Goal: Information Seeking & Learning: Find specific fact

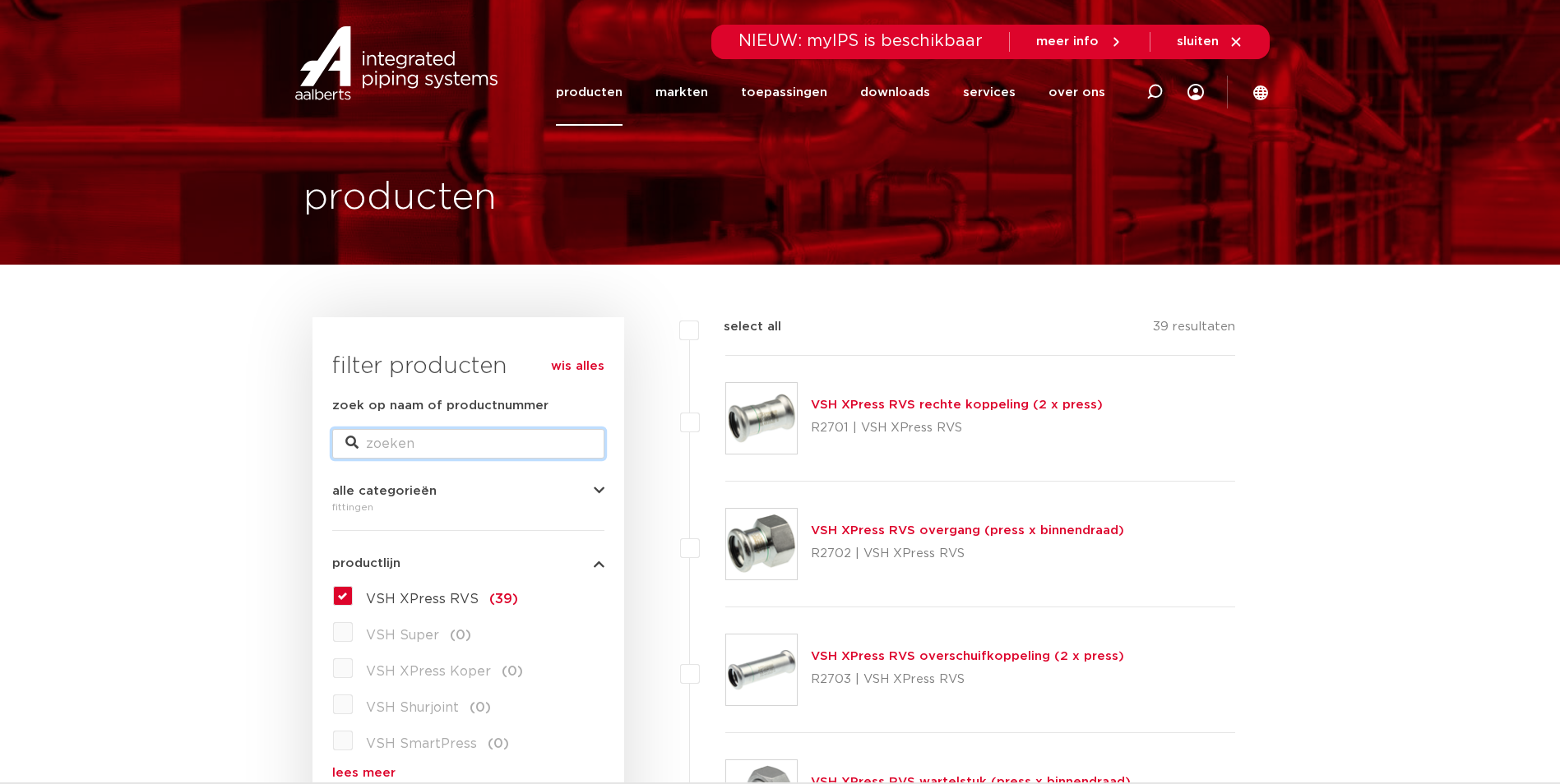
click at [477, 451] on input "zoek op naam of productnummer" at bounding box center [468, 444] width 272 height 30
type input "6190514"
click at [425, 448] on input "6190514" at bounding box center [468, 444] width 272 height 30
drag, startPoint x: 420, startPoint y: 444, endPoint x: 387, endPoint y: 448, distance: 33.2
click at [387, 448] on input "6190514" at bounding box center [468, 444] width 272 height 30
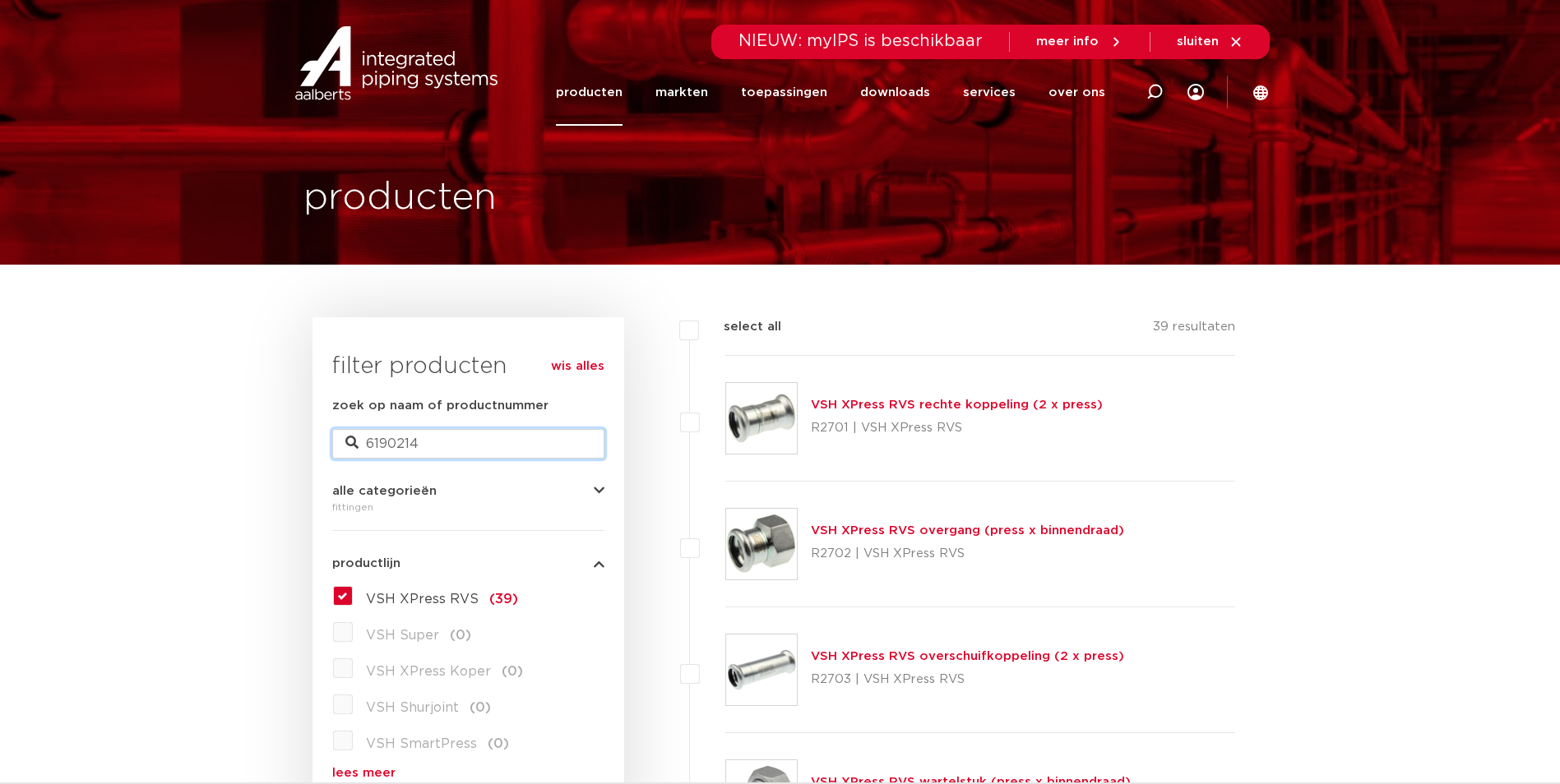
type input "6190214"
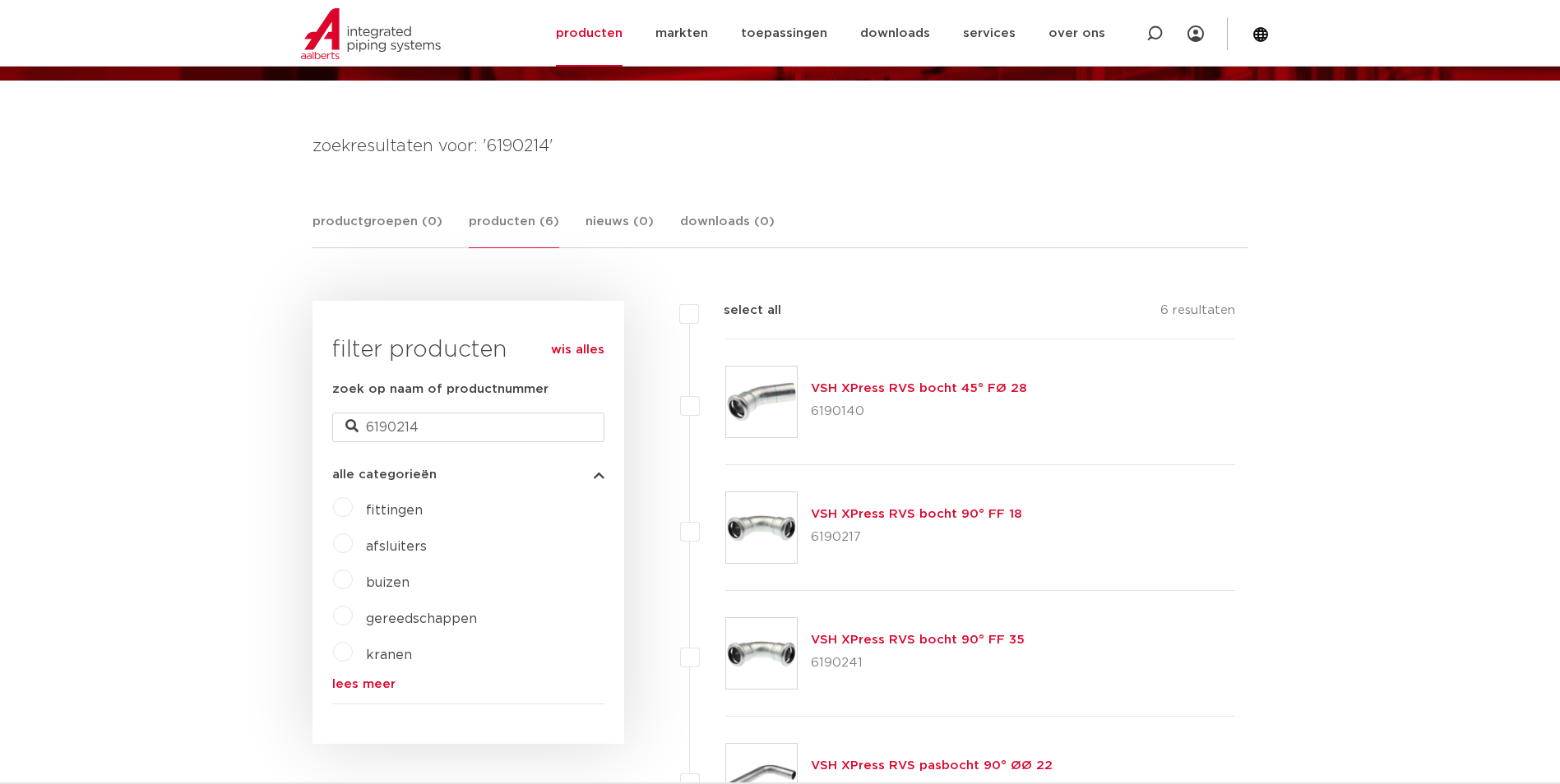
scroll to position [82, 0]
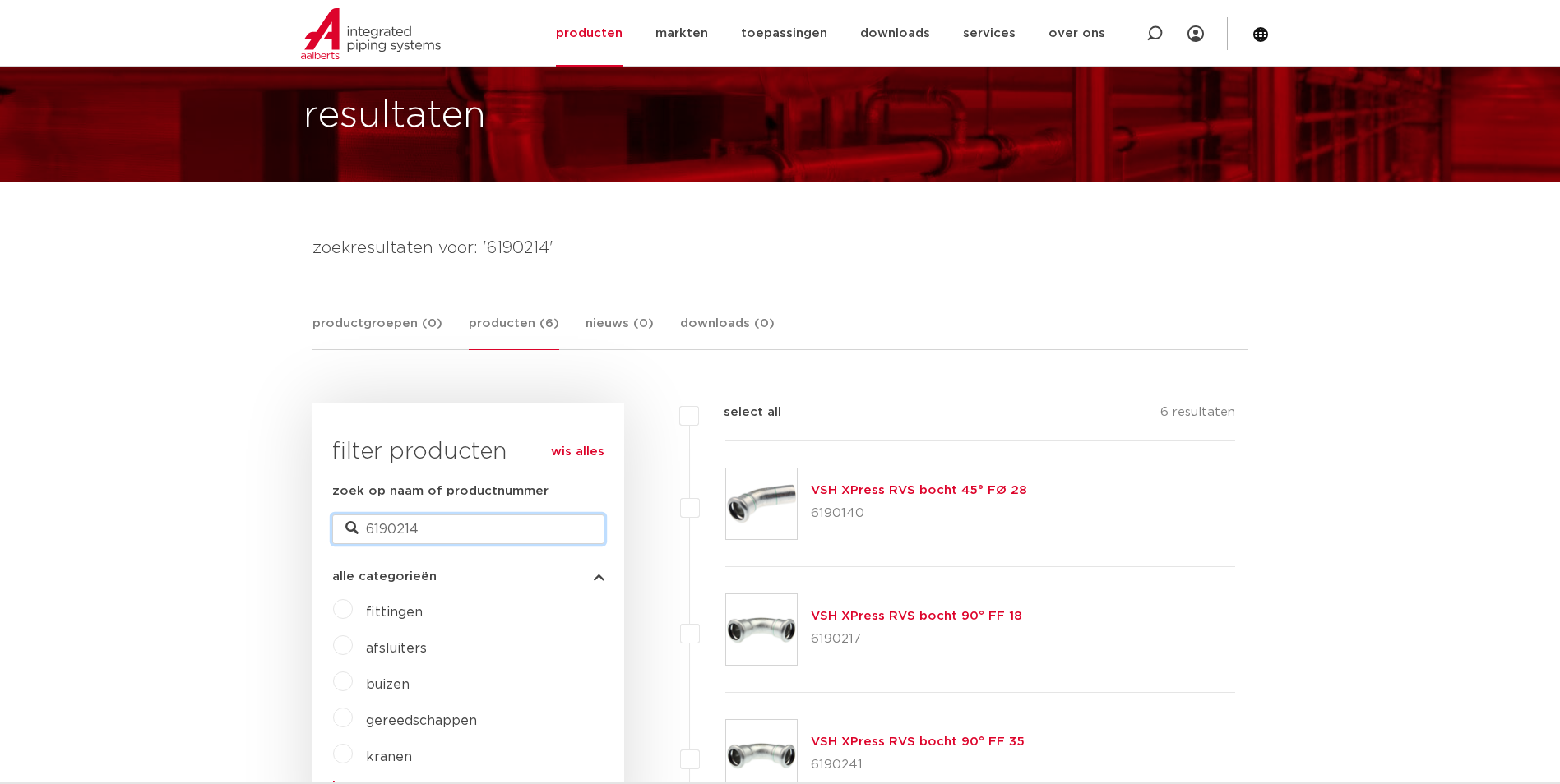
drag, startPoint x: 402, startPoint y: 531, endPoint x: 418, endPoint y: 528, distance: 16.3
click at [418, 528] on input "6190214" at bounding box center [468, 529] width 272 height 30
type input "6190241"
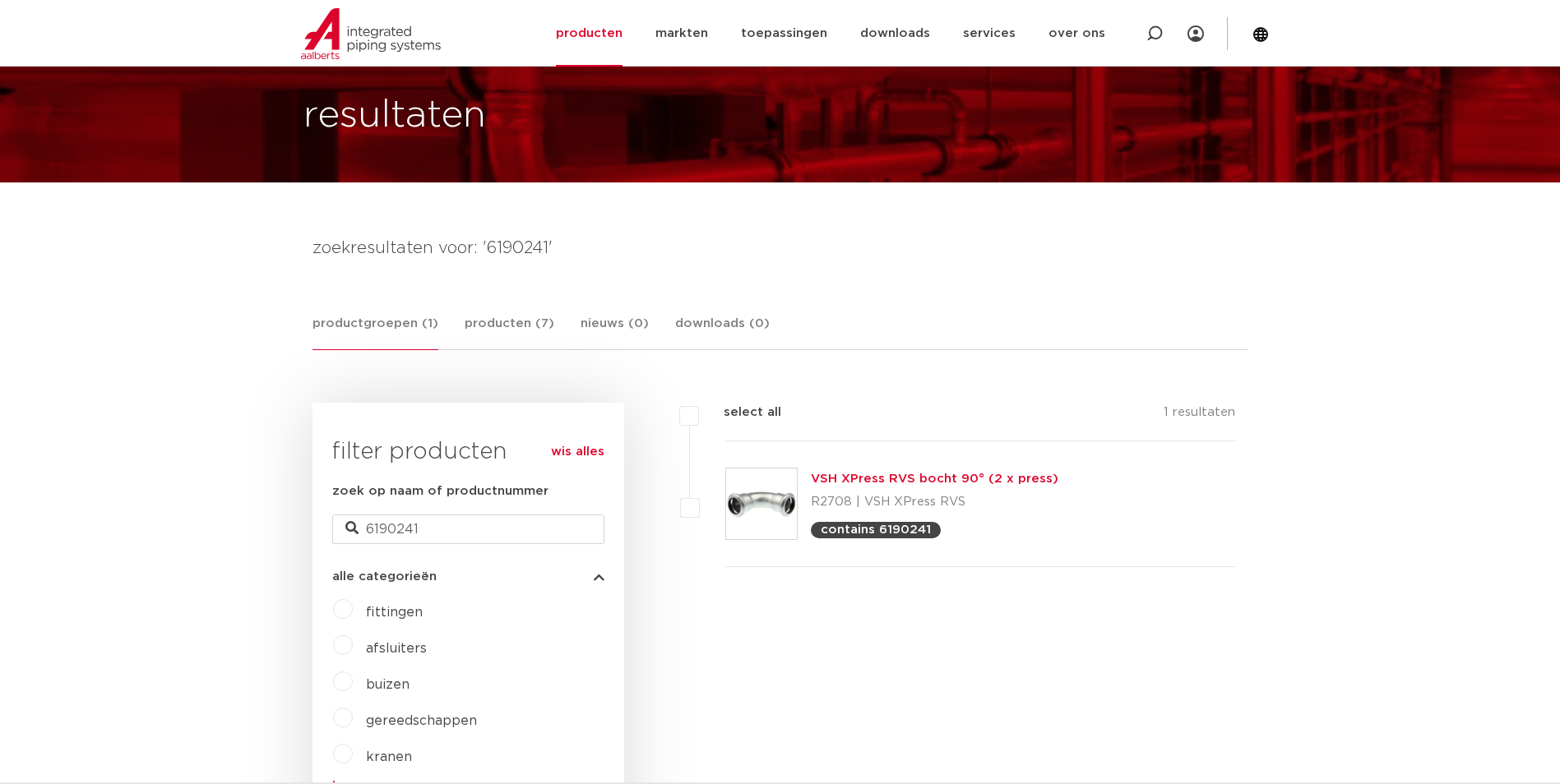
click at [881, 473] on link "VSH XPress RVS bocht 90° (2 x press)" at bounding box center [935, 478] width 247 height 12
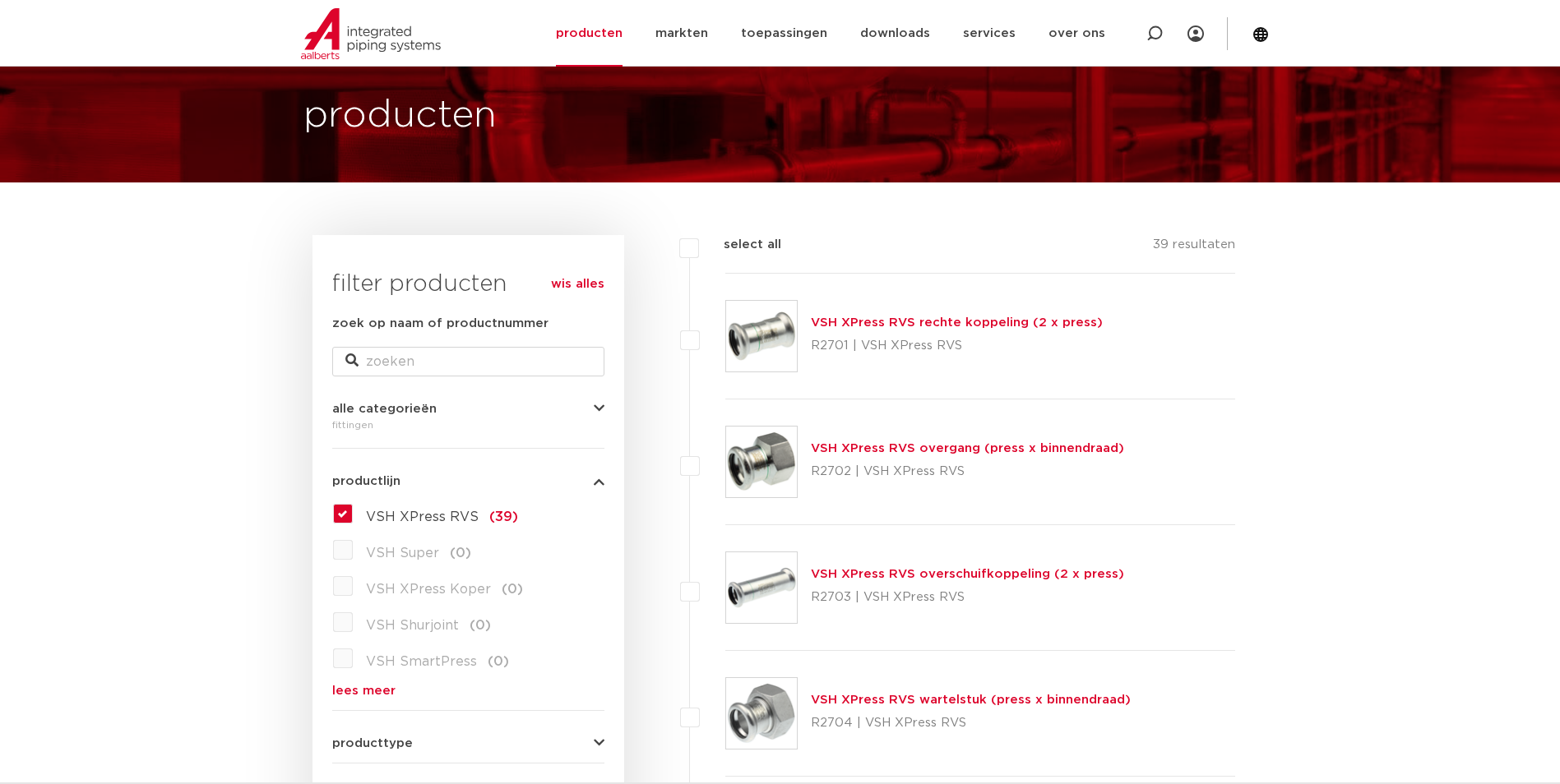
scroll to position [82, 0]
click at [438, 361] on input "zoek op naam of productnummer" at bounding box center [468, 361] width 272 height 30
type input "6190536"
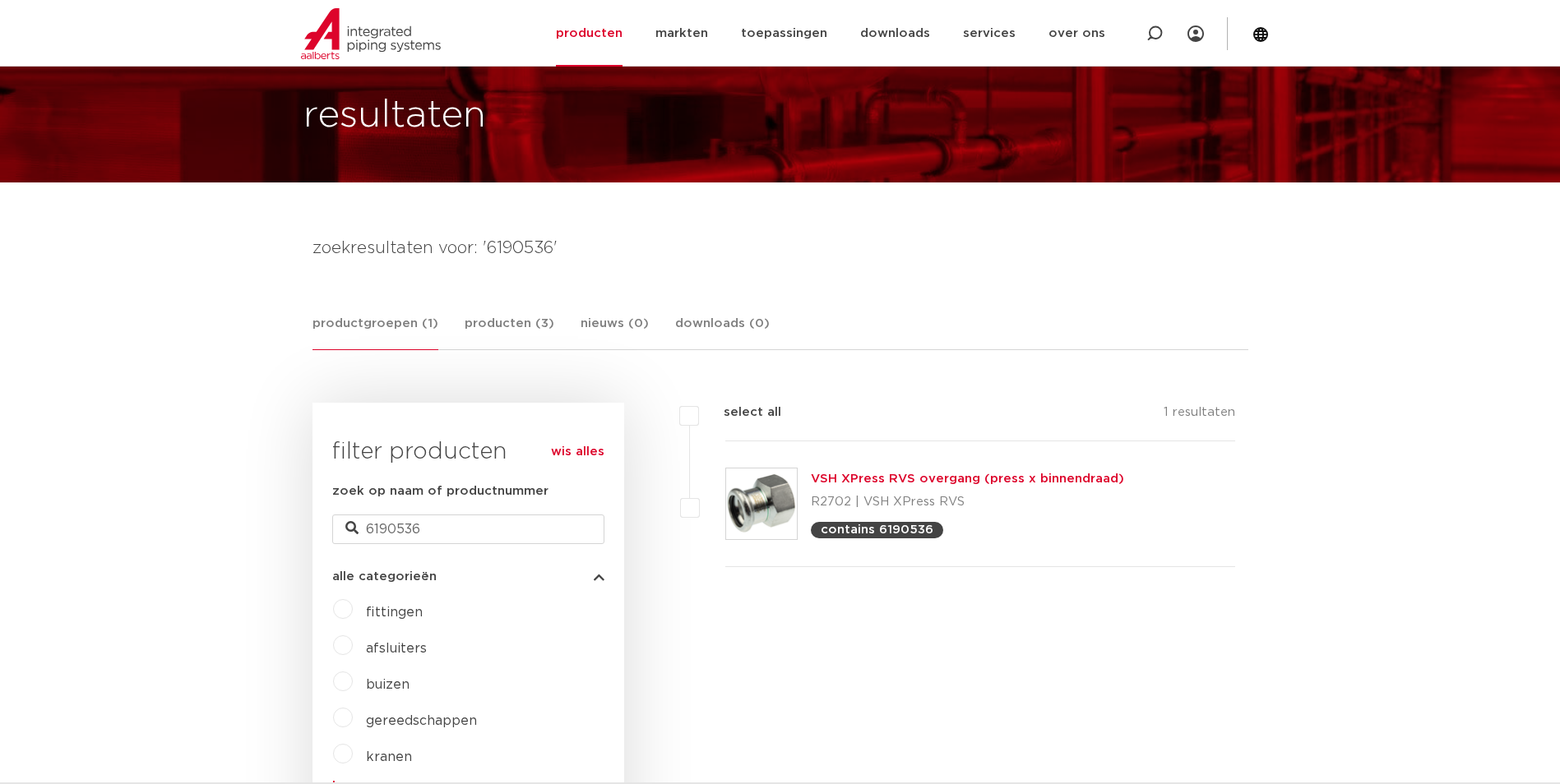
click at [926, 476] on link "VSH XPress RVS overgang (press x binnendraad)" at bounding box center [967, 478] width 314 height 12
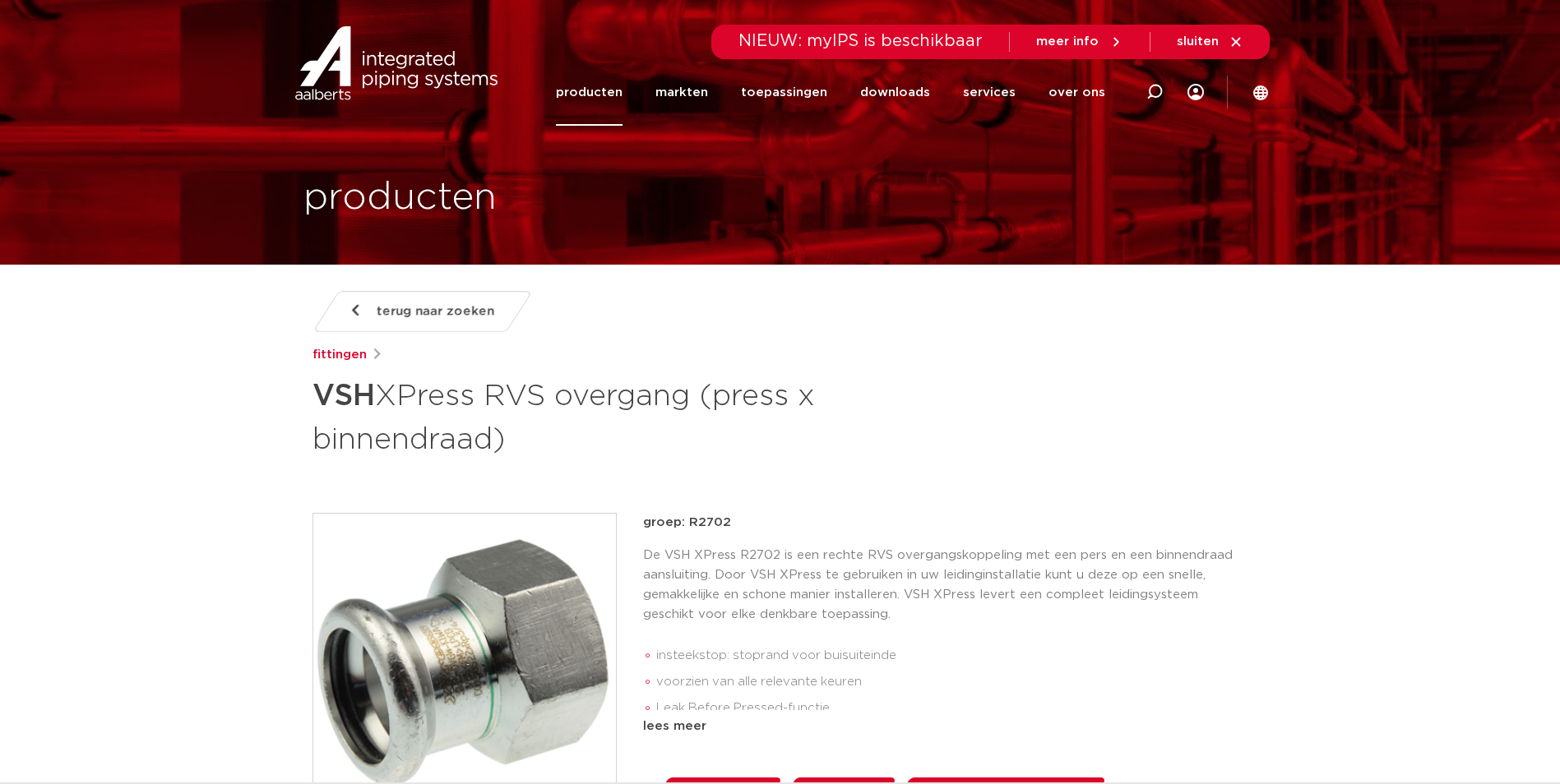
click at [410, 311] on span "terug naar zoeken" at bounding box center [435, 311] width 118 height 26
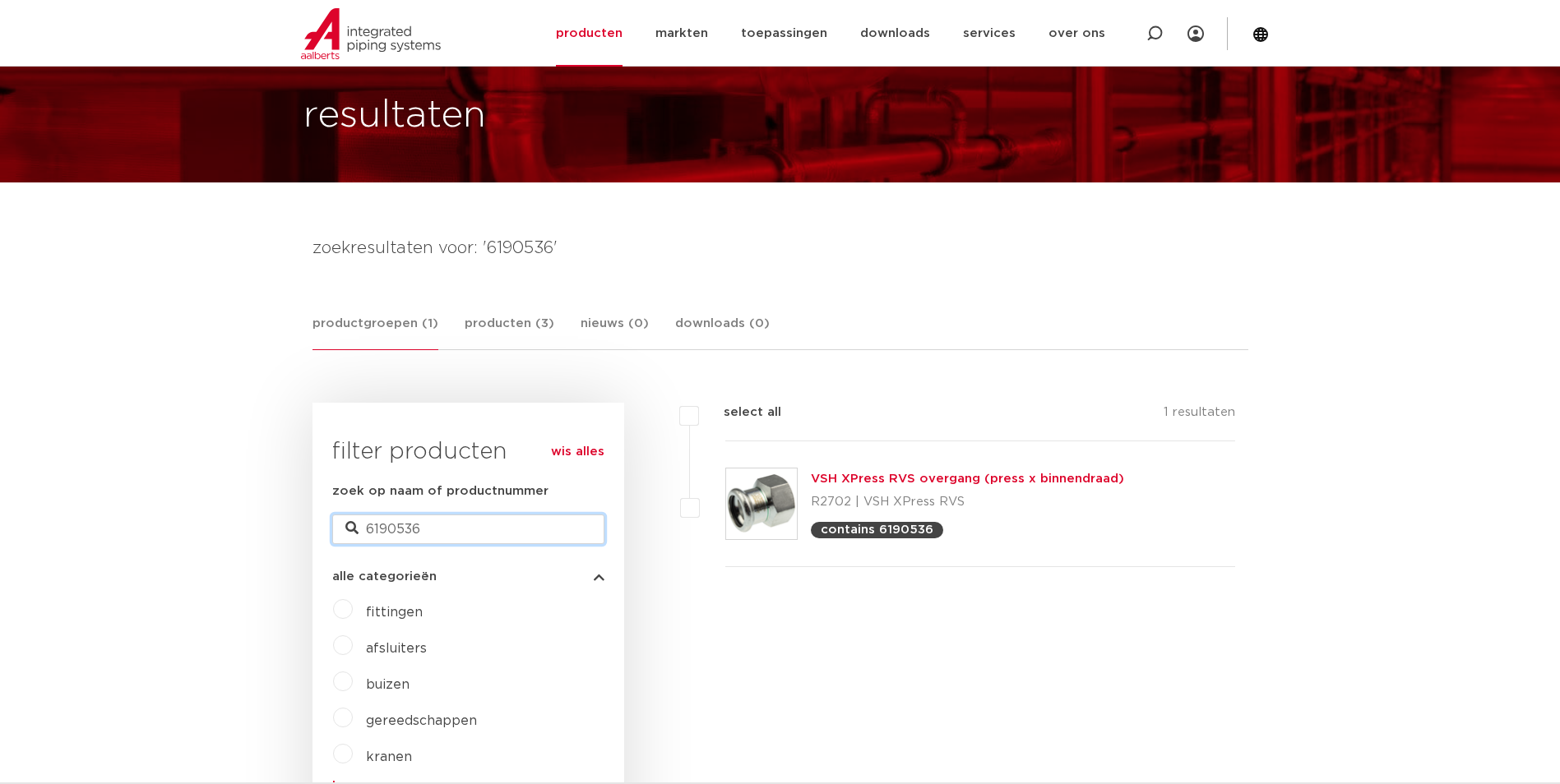
click at [436, 524] on input "6190536" at bounding box center [468, 529] width 272 height 30
drag, startPoint x: 434, startPoint y: 526, endPoint x: 389, endPoint y: 530, distance: 45.2
click at [389, 530] on input "6190536" at bounding box center [468, 529] width 272 height 30
type input "6192219"
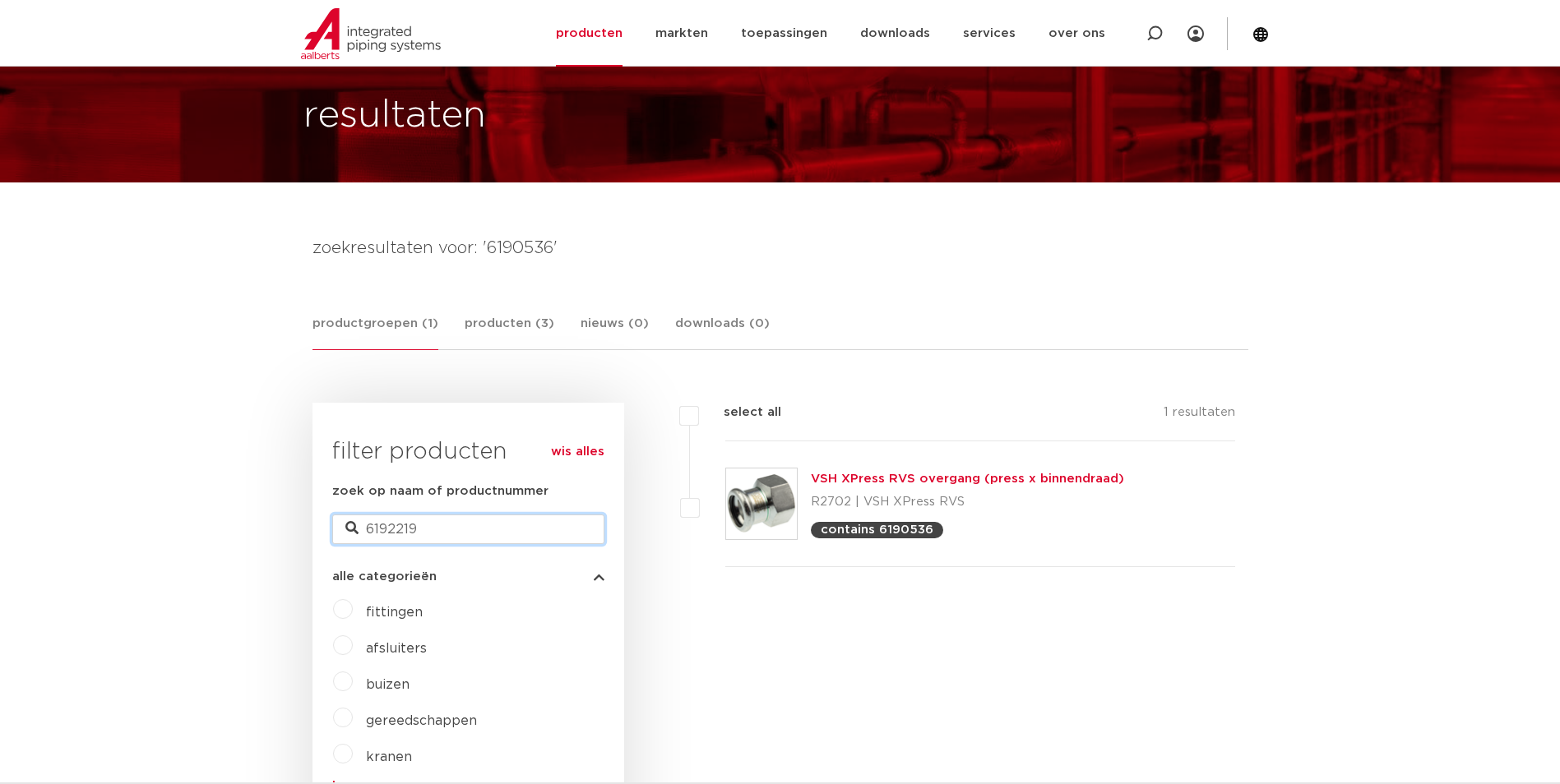
click at [429, 523] on input "6192219" at bounding box center [468, 529] width 272 height 30
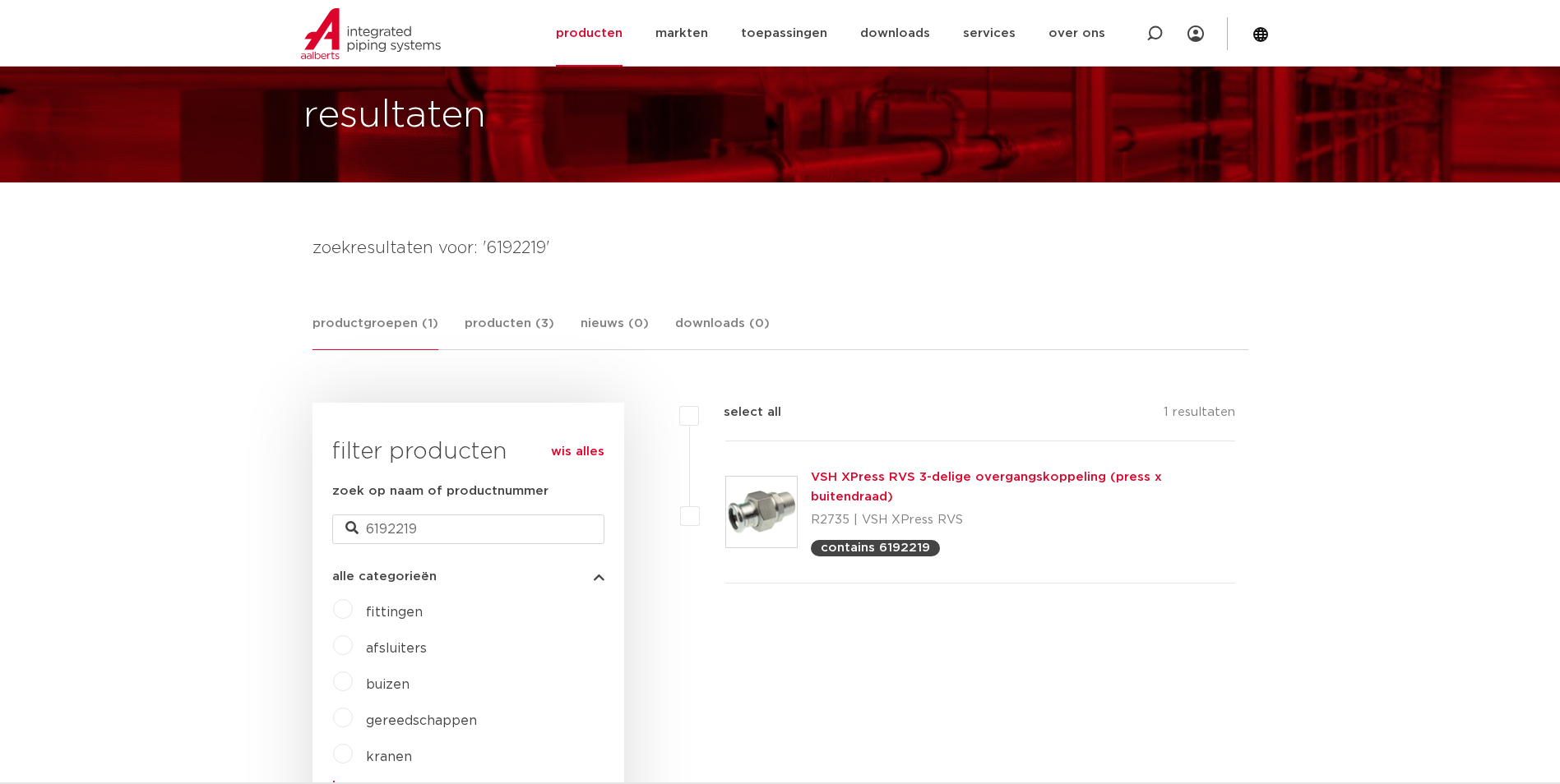
click at [1014, 486] on link "VSH XPress RVS 3-delige overgangskoppeling (press x buitendraad)" at bounding box center [987, 486] width 351 height 32
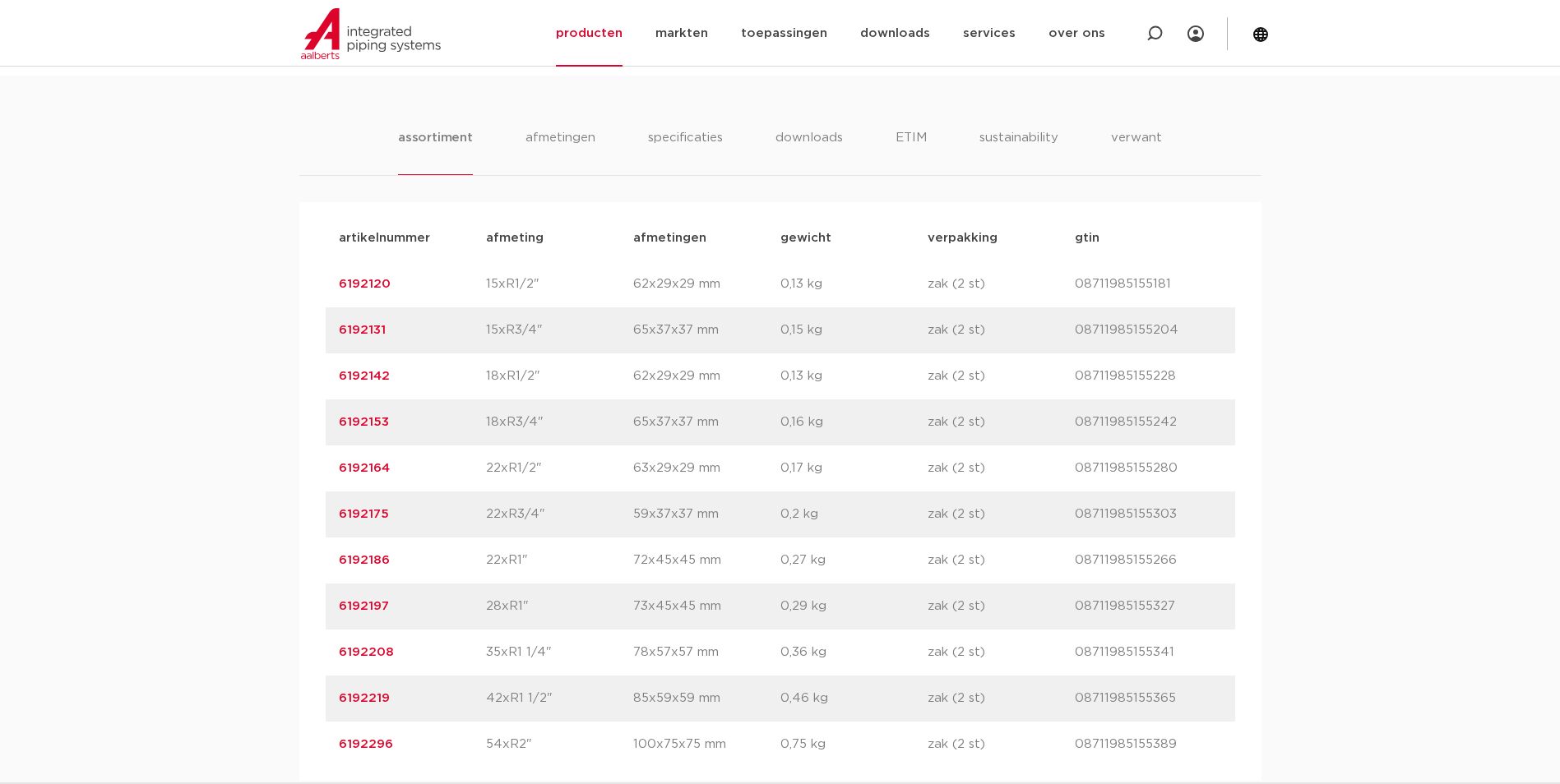
scroll to position [1233, 0]
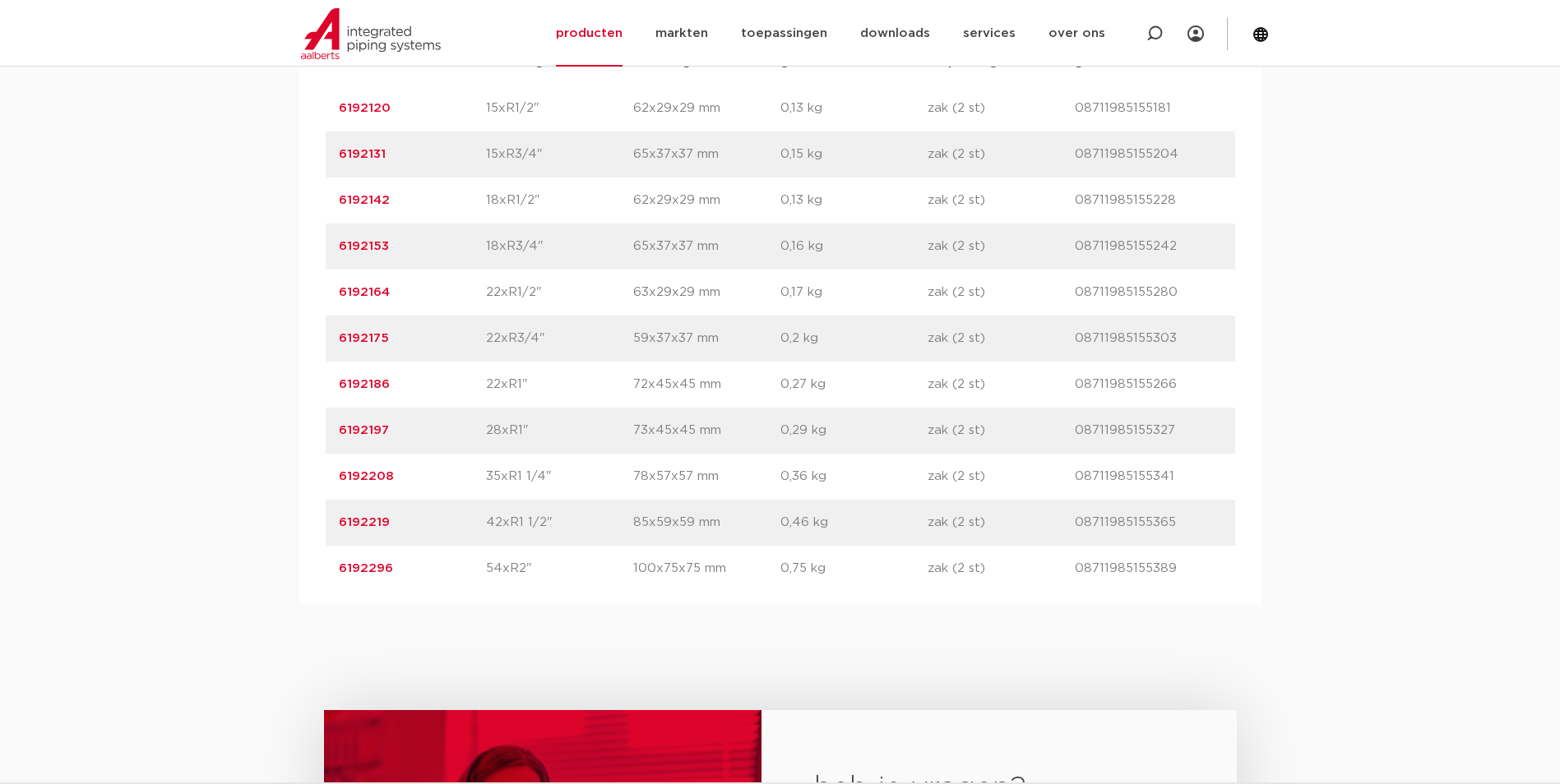
drag, startPoint x: 394, startPoint y: 474, endPoint x: 338, endPoint y: 473, distance: 56.0
click at [338, 473] on p "6192208" at bounding box center [412, 476] width 148 height 20
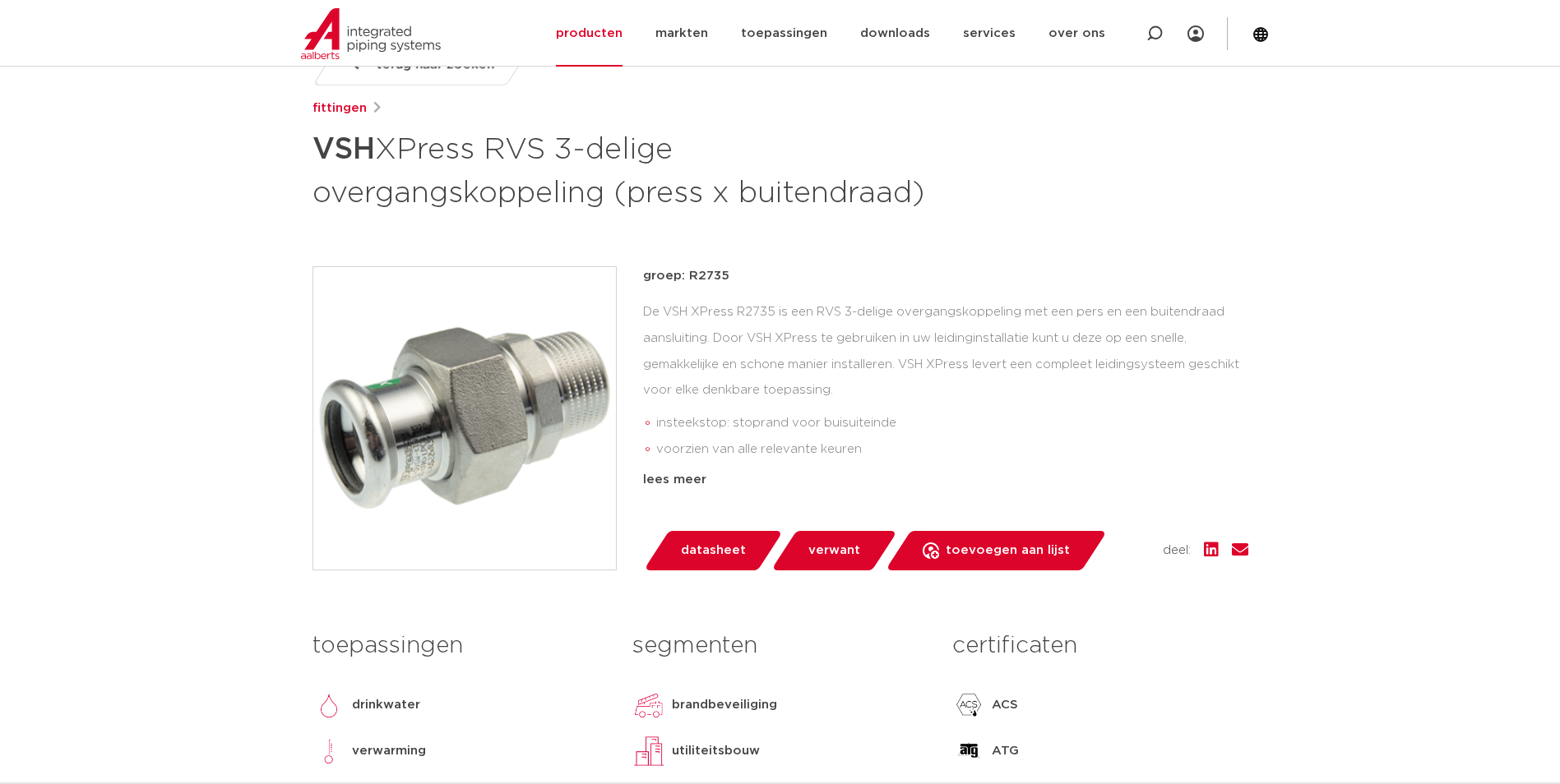
scroll to position [0, 0]
